Goal: Task Accomplishment & Management: Manage account settings

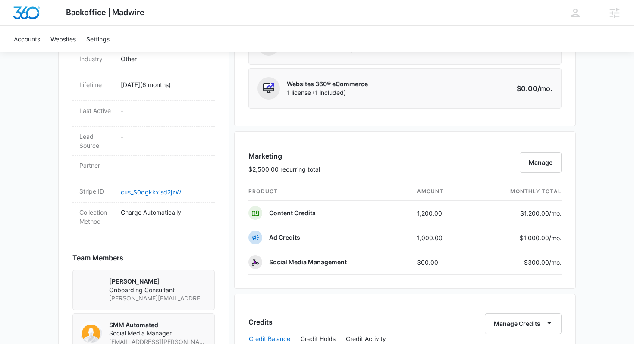
scroll to position [422, 0]
click at [539, 158] on button "Manage" at bounding box center [541, 162] width 42 height 21
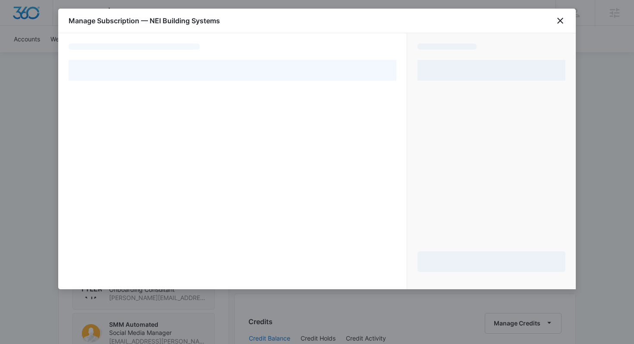
select select "pm_1R6vMMA4n8RTgNjUp8UhfFAC"
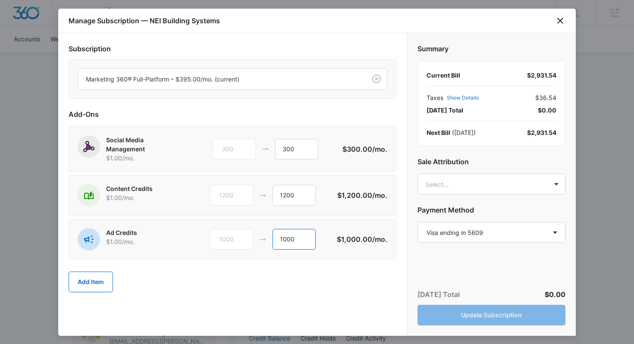
drag, startPoint x: 304, startPoint y: 242, endPoint x: 271, endPoint y: 242, distance: 33.2
click at [271, 242] on div "1000 1000" at bounding box center [273, 239] width 127 height 21
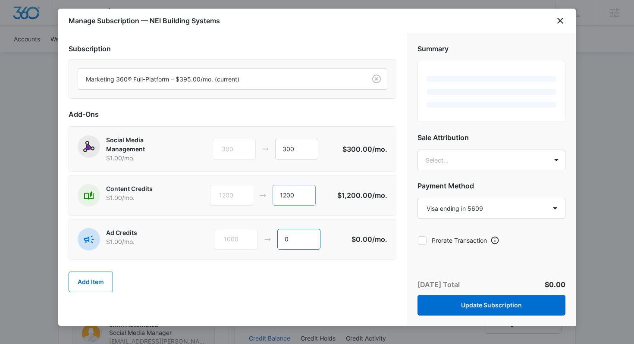
type input "0"
drag, startPoint x: 299, startPoint y: 195, endPoint x: 273, endPoint y: 194, distance: 25.9
click at [273, 194] on input "1200" at bounding box center [293, 195] width 43 height 21
type input "0"
drag, startPoint x: 301, startPoint y: 150, endPoint x: 282, endPoint y: 150, distance: 18.1
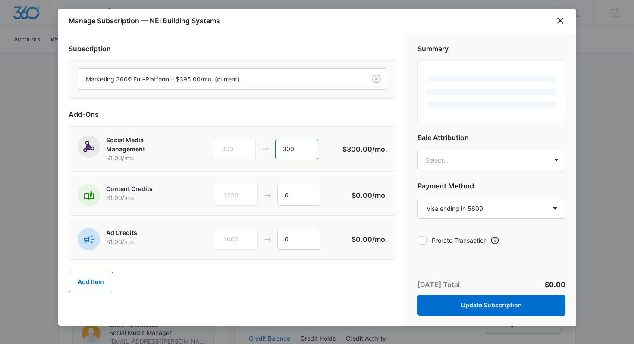
click at [282, 150] on input "300" at bounding box center [296, 149] width 43 height 21
type input "0"
click at [444, 163] on body "Backoffice | Madwire Apps Settings KH Krissy Highland [EMAIL_ADDRESS][DOMAIN_NA…" at bounding box center [317, 171] width 634 height 1187
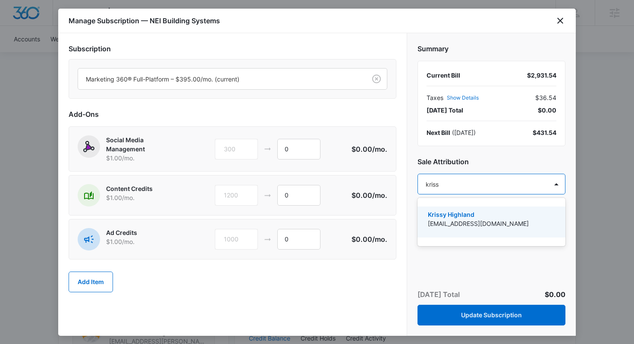
type input "krissy"
click at [478, 219] on p "Krissy Highland" at bounding box center [490, 214] width 125 height 9
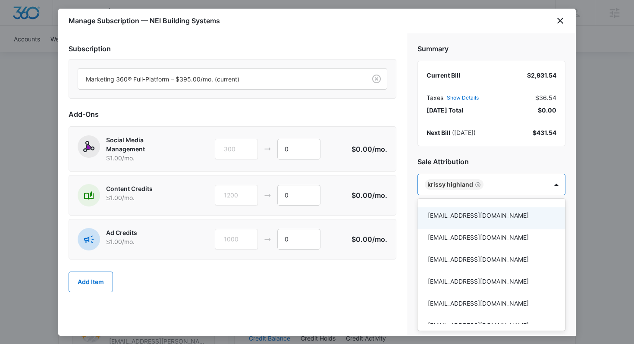
click at [417, 142] on div at bounding box center [317, 172] width 634 height 344
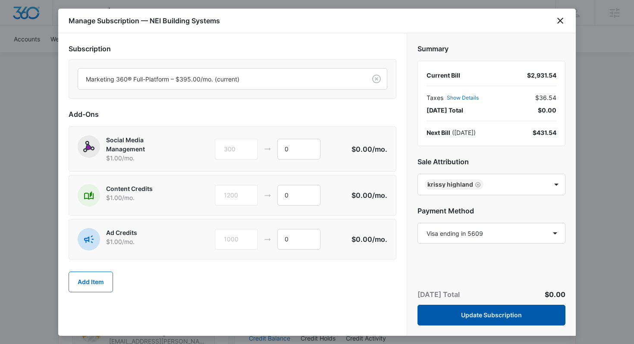
click at [478, 315] on button "Update Subscription" at bounding box center [491, 315] width 148 height 21
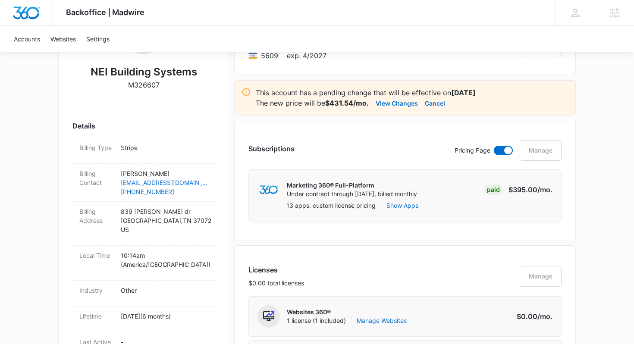
scroll to position [187, 0]
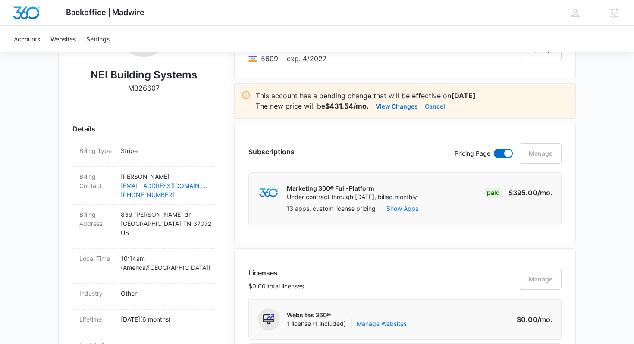
click at [438, 106] on button "Cancel" at bounding box center [435, 106] width 20 height 10
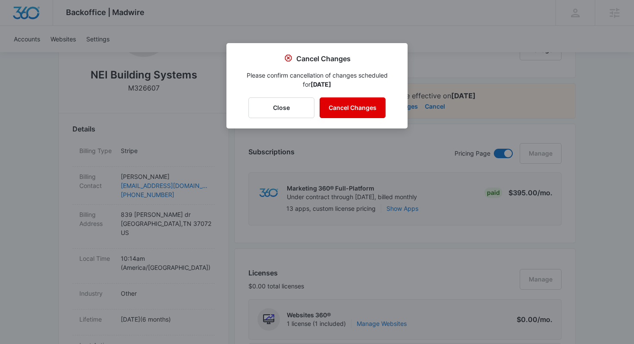
click at [367, 103] on button "Cancel Changes" at bounding box center [352, 107] width 66 height 21
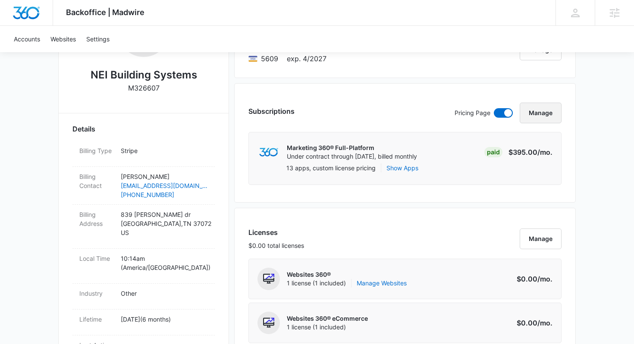
click at [542, 113] on button "Manage" at bounding box center [541, 113] width 42 height 21
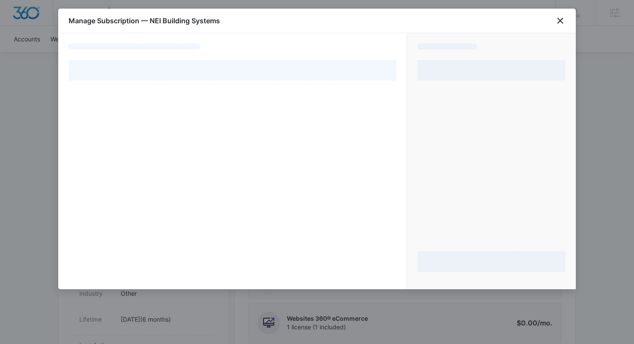
select select "pm_1R6vMMA4n8RTgNjUp8UhfFAC"
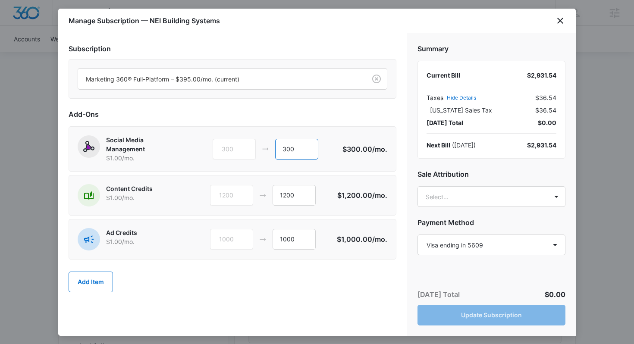
click at [300, 151] on input "300" at bounding box center [296, 149] width 43 height 21
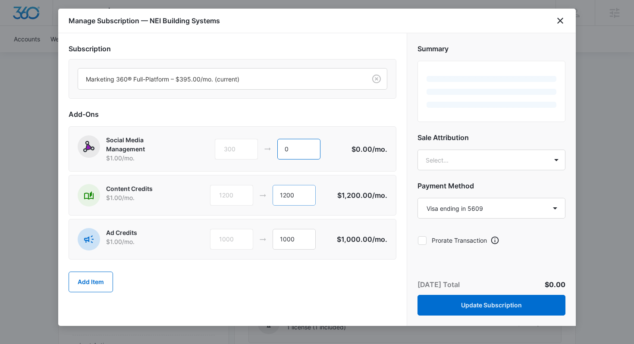
type input "0"
click at [291, 194] on input "1200" at bounding box center [293, 195] width 43 height 21
type input "0"
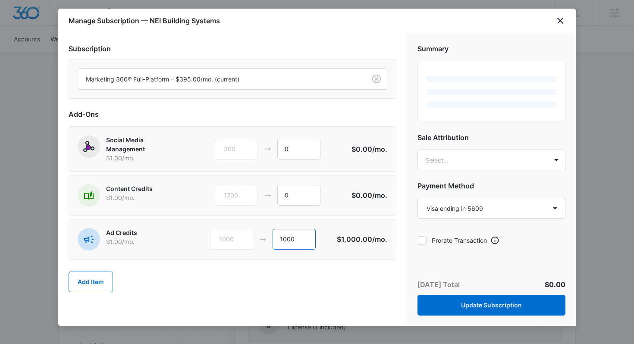
click at [287, 242] on input "1000" at bounding box center [293, 239] width 43 height 21
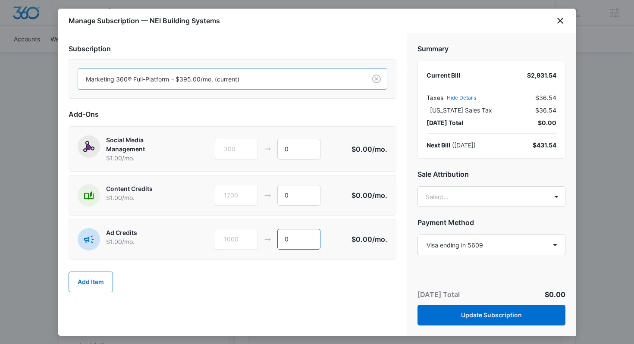
type input "0"
click at [235, 79] on div at bounding box center [220, 79] width 269 height 11
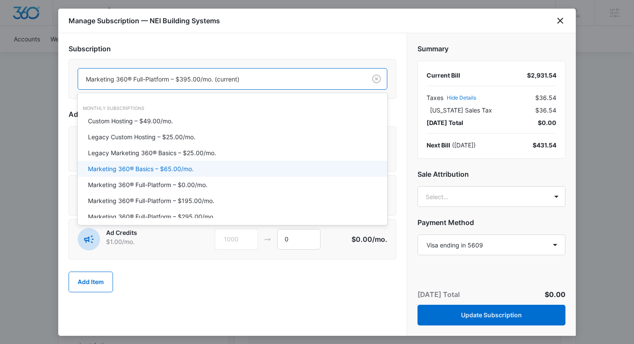
click at [187, 166] on p "Marketing 360® Basics – $65.00/mo." at bounding box center [141, 168] width 106 height 9
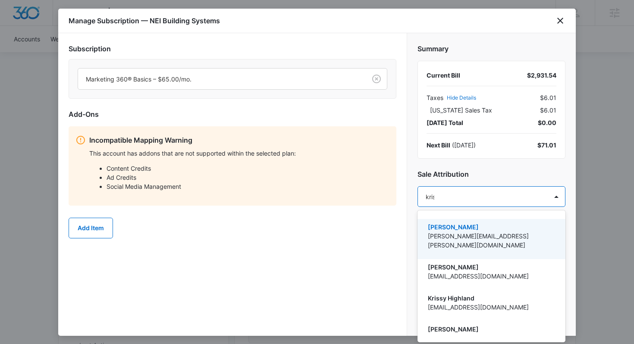
type input "krissy"
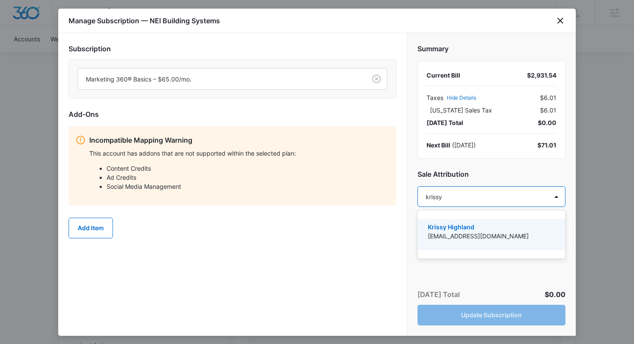
drag, startPoint x: 458, startPoint y: 237, endPoint x: 438, endPoint y: 197, distance: 45.1
click at [458, 237] on p "[EMAIL_ADDRESS][DOMAIN_NAME]" at bounding box center [490, 236] width 125 height 9
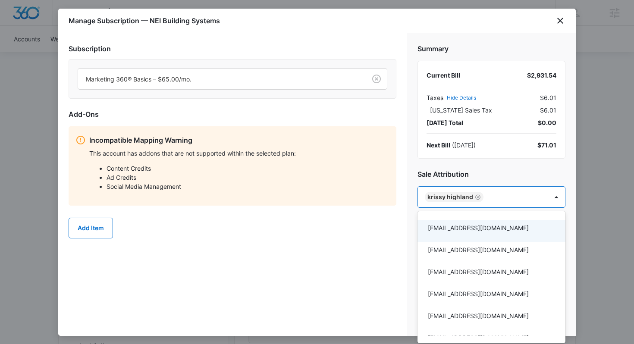
click at [415, 172] on div at bounding box center [317, 172] width 634 height 344
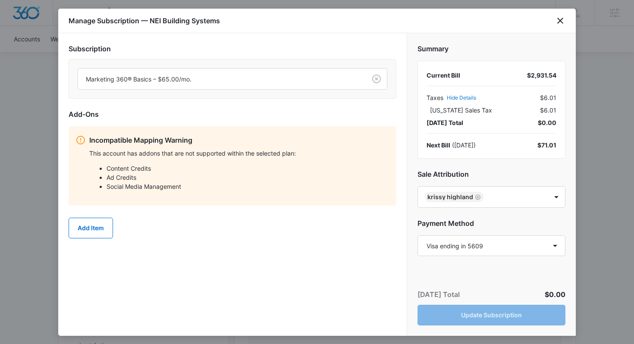
click at [476, 315] on div "[DATE] Total $0.00 Update Subscription" at bounding box center [491, 307] width 169 height 57
click at [166, 153] on p "This account has addons that are not supported within the selected plan:" at bounding box center [239, 153] width 300 height 9
click at [163, 128] on div "Incompatible Mapping Warning This account has addons that are not supported wit…" at bounding box center [233, 165] width 328 height 79
click at [558, 22] on icon "close" at bounding box center [560, 21] width 6 height 6
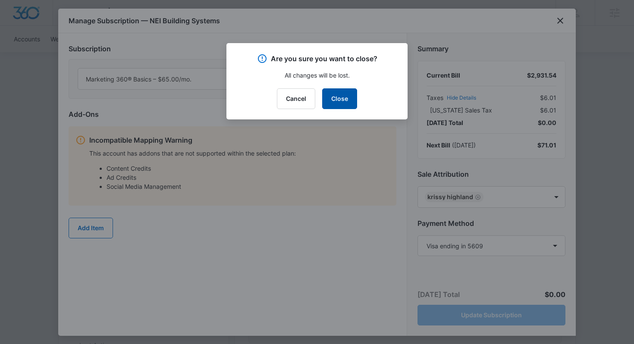
click at [341, 103] on button "Close" at bounding box center [339, 98] width 35 height 21
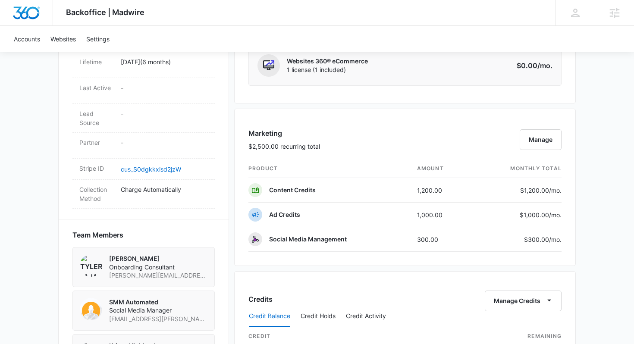
scroll to position [446, 0]
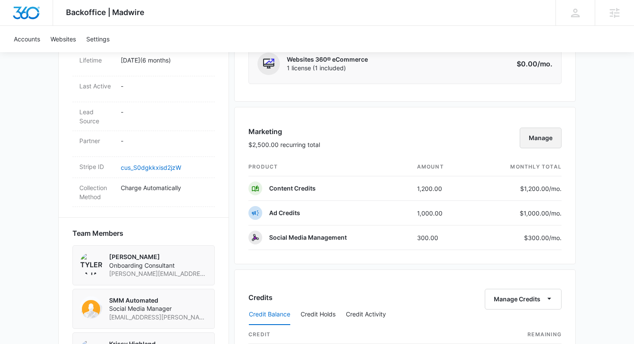
click at [539, 138] on button "Manage" at bounding box center [541, 138] width 42 height 21
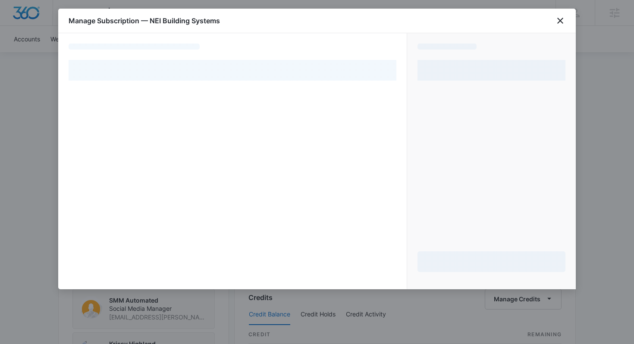
select select "pm_1R6vMMA4n8RTgNjUp8UhfFAC"
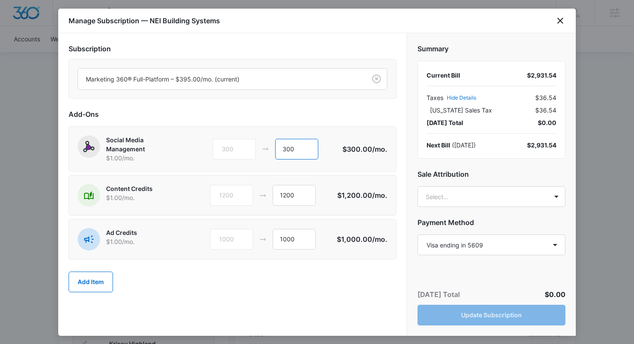
click at [286, 148] on input "300" at bounding box center [296, 149] width 43 height 21
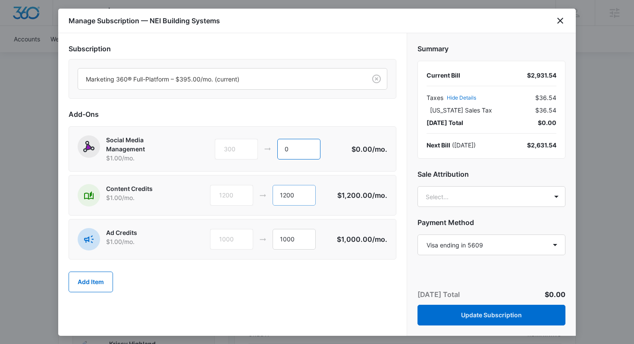
type input "0"
click at [291, 192] on input "1200" at bounding box center [293, 195] width 43 height 21
type input "0"
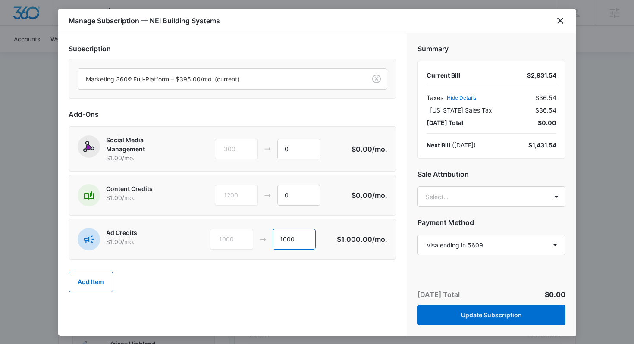
click at [282, 247] on input "1000" at bounding box center [293, 239] width 43 height 21
type input "0"
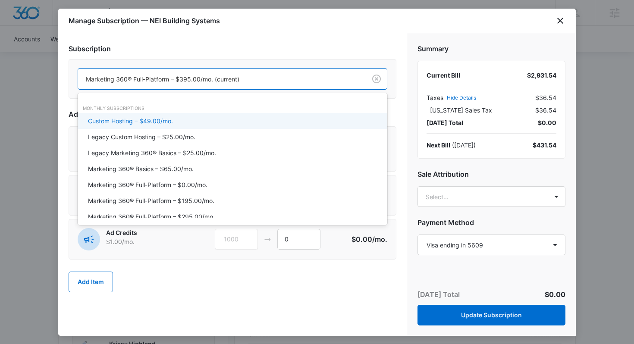
click at [260, 81] on div at bounding box center [220, 79] width 269 height 11
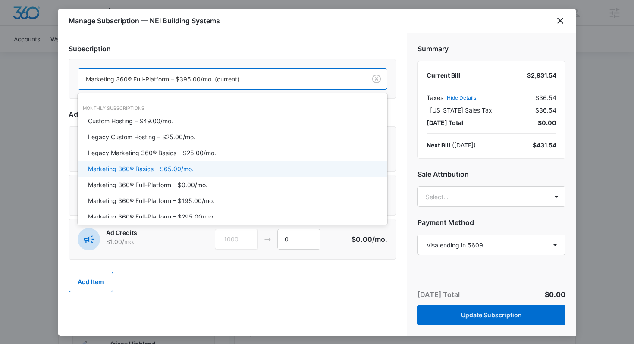
click at [185, 171] on p "Marketing 360® Basics – $65.00/mo." at bounding box center [141, 168] width 106 height 9
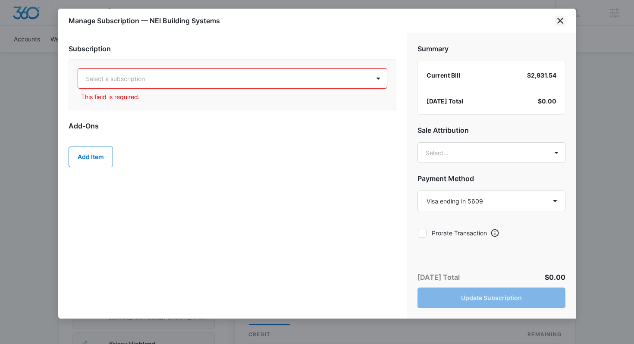
click at [561, 20] on icon "close" at bounding box center [560, 21] width 6 height 6
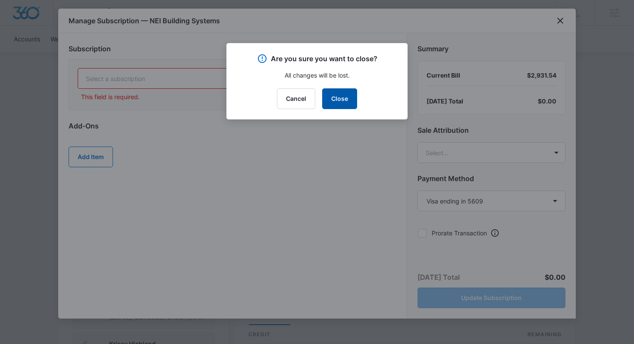
click at [351, 94] on button "Close" at bounding box center [339, 98] width 35 height 21
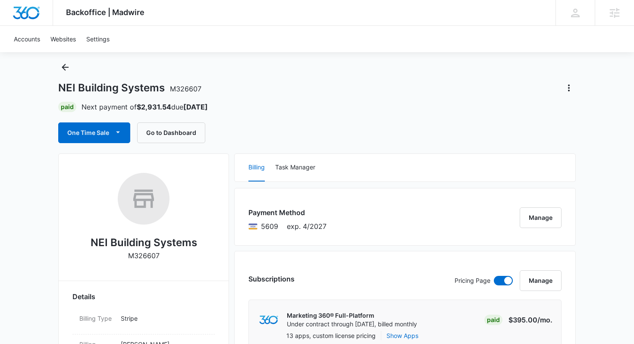
scroll to position [0, 0]
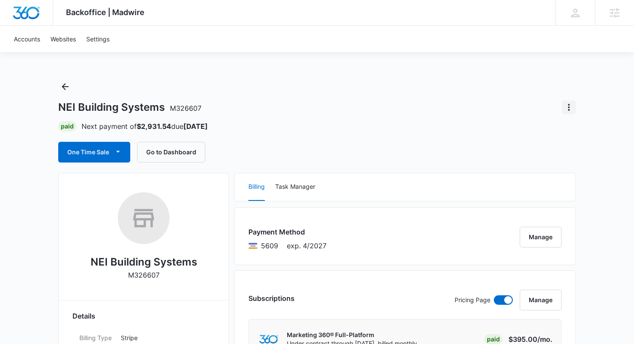
click at [572, 110] on icon "Actions" at bounding box center [569, 107] width 10 height 10
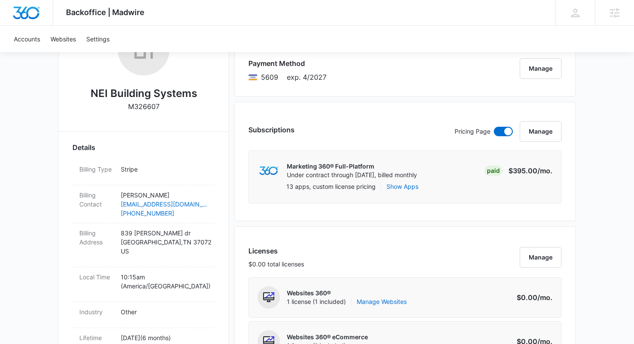
scroll to position [169, 0]
click at [542, 133] on button "Manage" at bounding box center [541, 131] width 42 height 21
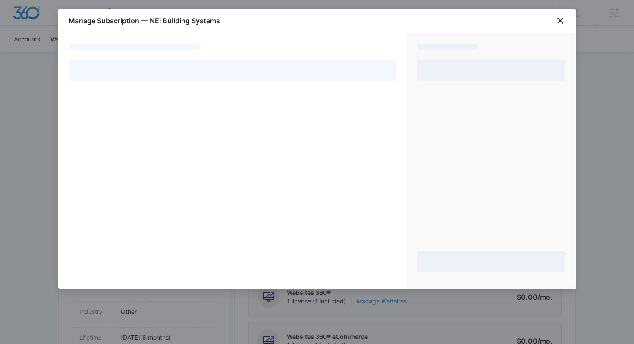
select select "pm_1R6vMMA4n8RTgNjUp8UhfFAC"
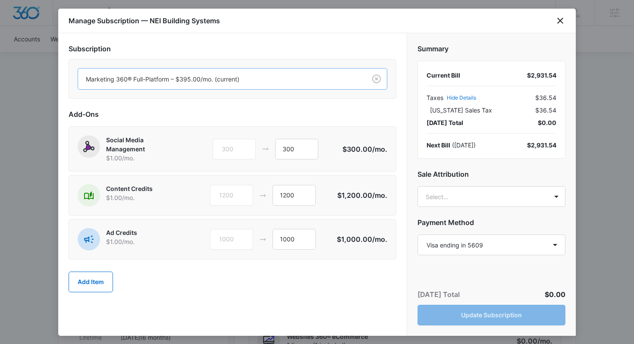
click at [291, 77] on div at bounding box center [220, 79] width 269 height 11
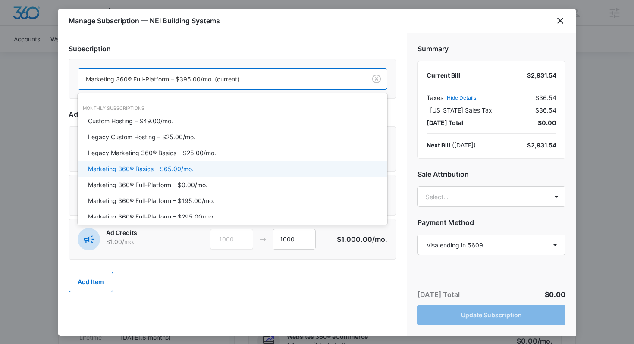
click at [186, 167] on p "Marketing 360® Basics – $65.00/mo." at bounding box center [141, 168] width 106 height 9
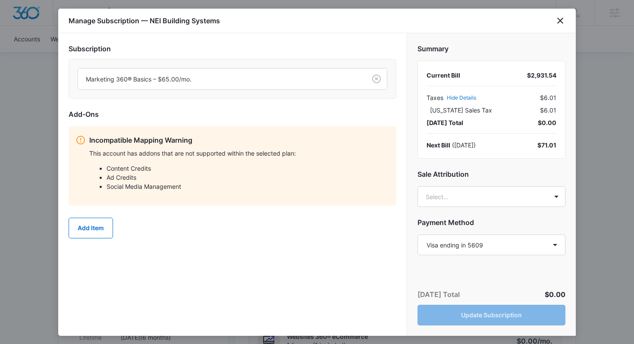
click at [258, 160] on div "This account has addons that are not supported within the selected plan: Conten…" at bounding box center [239, 173] width 300 height 48
click at [102, 224] on button "Add Item" at bounding box center [91, 228] width 44 height 21
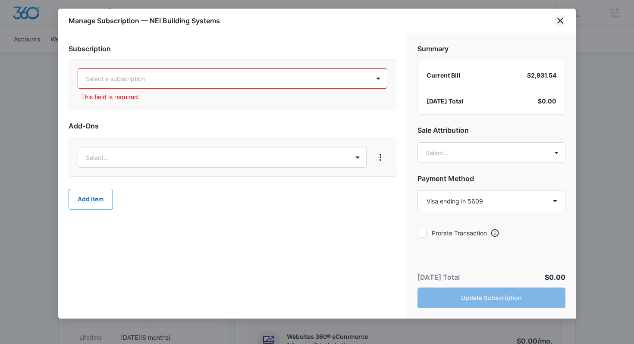
click at [564, 18] on icon "close" at bounding box center [560, 21] width 10 height 10
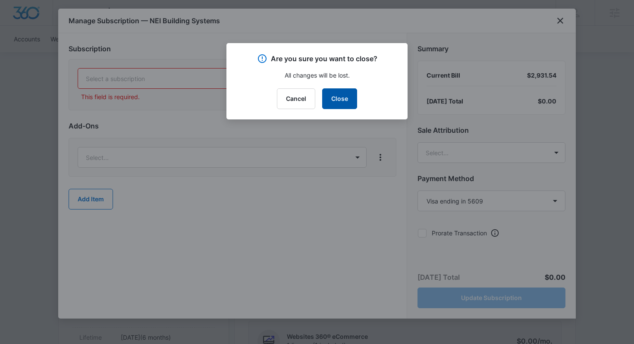
click at [349, 106] on button "Close" at bounding box center [339, 98] width 35 height 21
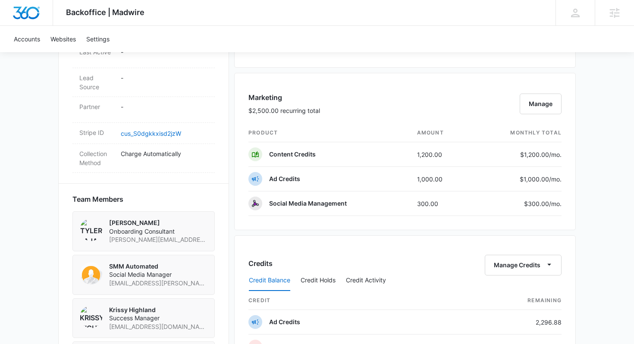
scroll to position [482, 0]
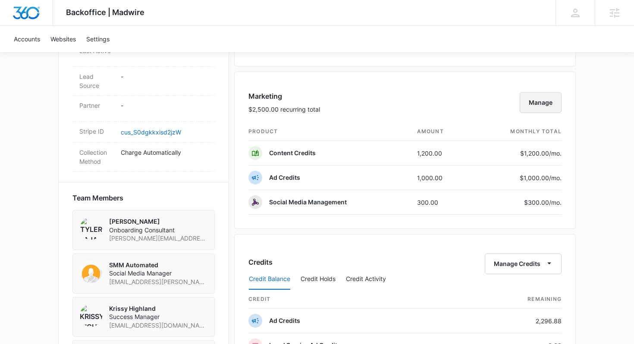
click at [535, 104] on button "Manage" at bounding box center [541, 102] width 42 height 21
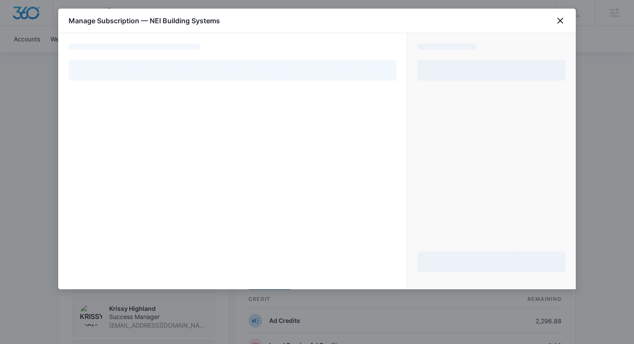
select select "pm_1R6vMMA4n8RTgNjUp8UhfFAC"
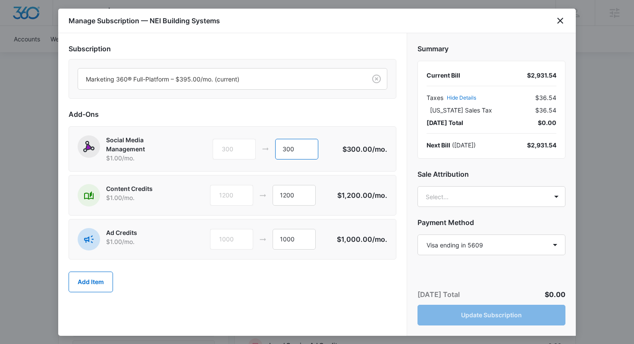
click at [294, 145] on input "300" at bounding box center [296, 149] width 43 height 21
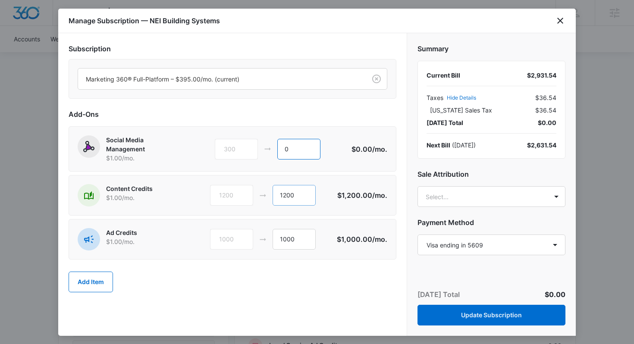
type input "0"
click at [287, 193] on input "1200" at bounding box center [293, 195] width 43 height 21
type input "0"
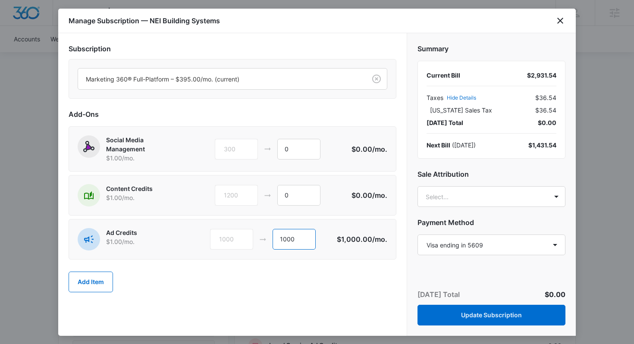
click at [286, 238] on input "1000" at bounding box center [293, 239] width 43 height 21
type input "-"
type input "0"
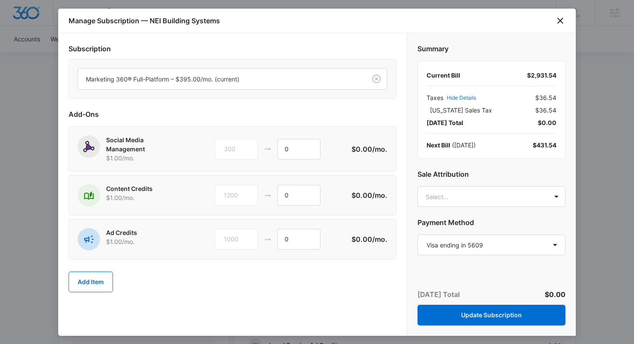
click at [264, 106] on div "Subscription Marketing 360® Full-Platform – $395.00/mo. (current) Add-Ons Socia…" at bounding box center [233, 172] width 328 height 257
click at [257, 85] on div "Marketing 360® Full-Platform – $395.00/mo. (current)" at bounding box center [222, 78] width 288 height 19
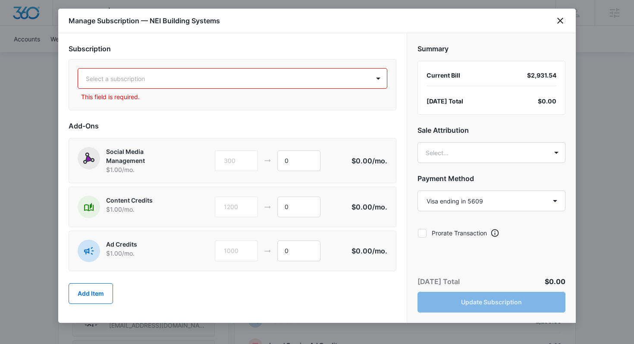
click at [288, 86] on div "Select a subscription" at bounding box center [223, 78] width 291 height 19
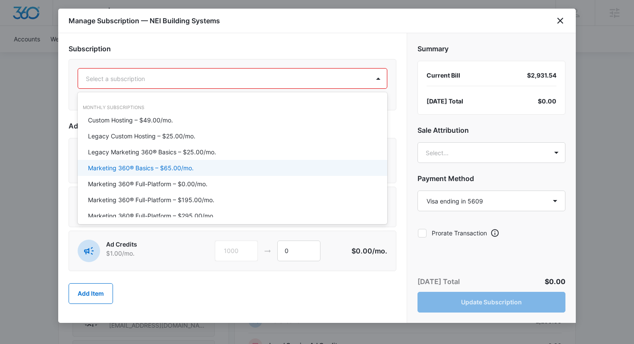
click at [197, 167] on div "Marketing 360® Basics – $65.00/mo." at bounding box center [231, 167] width 287 height 9
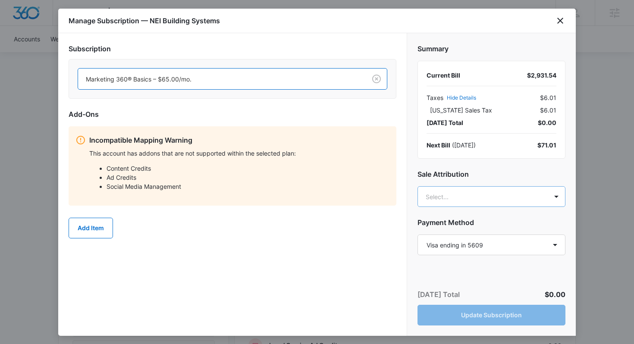
click at [474, 201] on body "Backoffice | Madwire Apps Settings KH Krissy Highland [EMAIL_ADDRESS][DOMAIN_NA…" at bounding box center [317, 111] width 634 height 1187
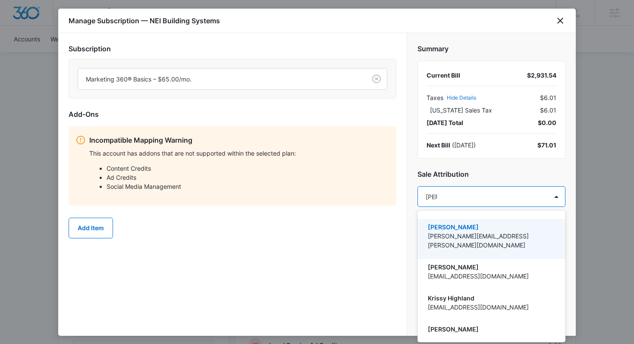
type input "kriss"
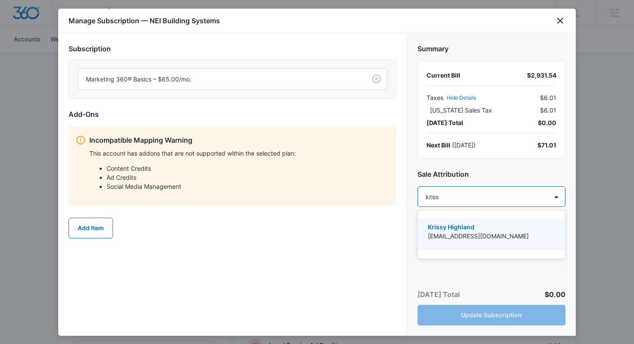
click at [463, 232] on p "[EMAIL_ADDRESS][DOMAIN_NAME]" at bounding box center [490, 236] width 125 height 9
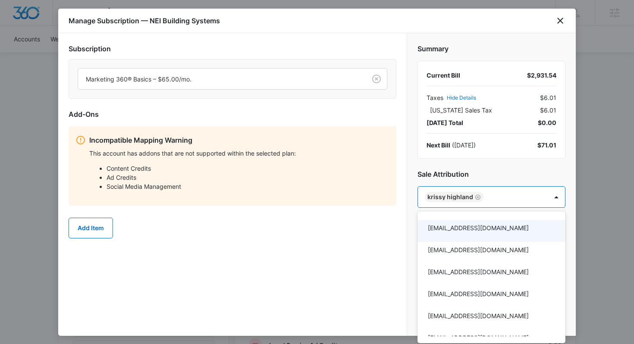
click at [424, 169] on div at bounding box center [317, 172] width 634 height 344
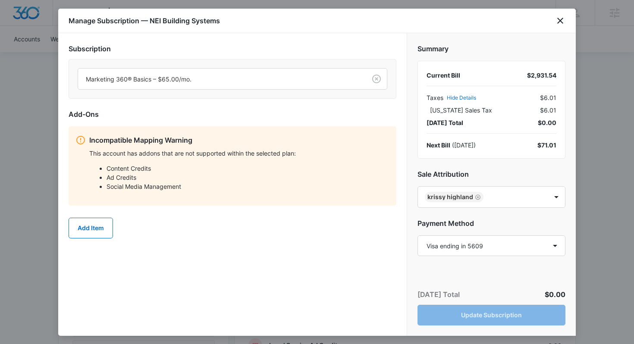
click at [469, 313] on div "[DATE] Total $0.00 Update Subscription" at bounding box center [491, 307] width 169 height 57
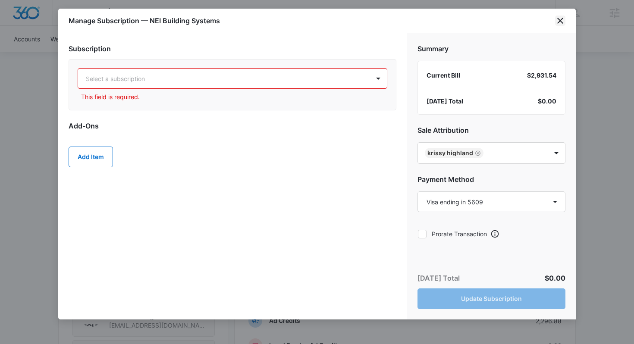
click at [562, 19] on icon "close" at bounding box center [560, 21] width 6 height 6
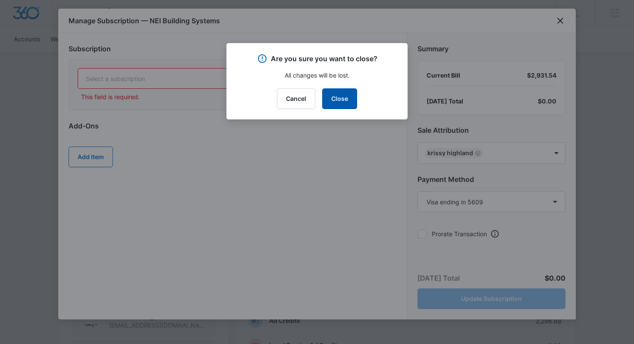
click at [342, 103] on button "Close" at bounding box center [339, 98] width 35 height 21
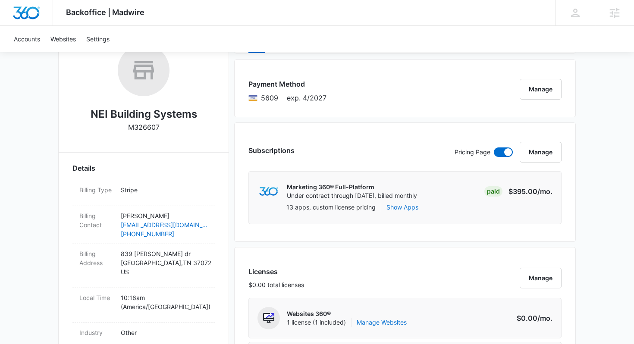
scroll to position [149, 0]
